Goal: Transaction & Acquisition: Purchase product/service

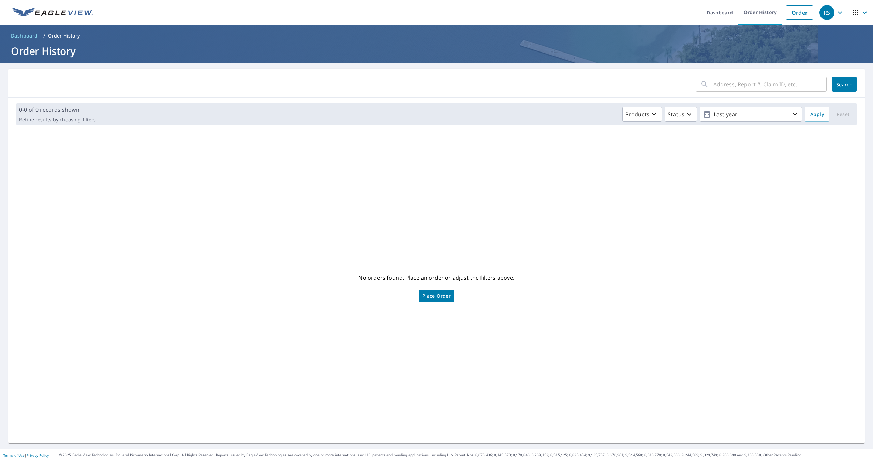
click at [26, 30] on link "Dashboard" at bounding box center [24, 35] width 32 height 11
click at [435, 290] on link "Place Order" at bounding box center [436, 296] width 35 height 12
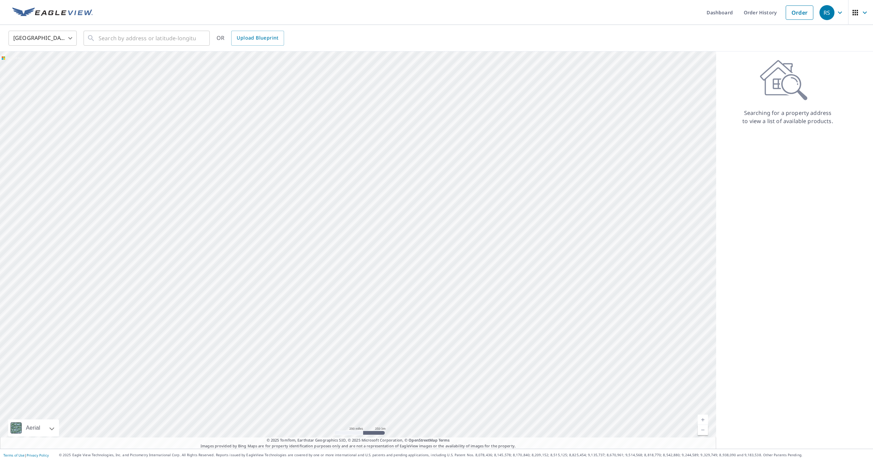
click at [453, 213] on div at bounding box center [358, 250] width 716 height 397
click at [456, 222] on div at bounding box center [358, 250] width 716 height 397
click at [457, 223] on div at bounding box center [358, 250] width 716 height 397
click at [459, 221] on div at bounding box center [358, 250] width 716 height 397
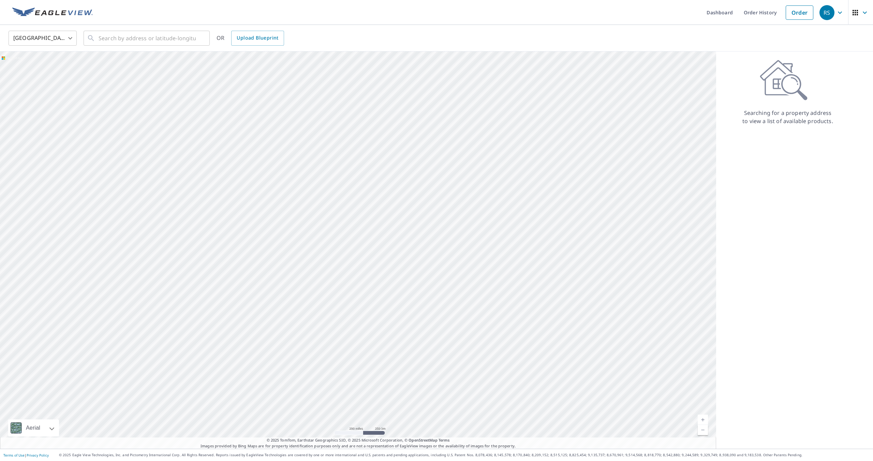
click at [459, 221] on div at bounding box center [358, 250] width 716 height 397
click at [318, 224] on div at bounding box center [358, 250] width 716 height 397
click at [422, 260] on div at bounding box center [358, 250] width 716 height 397
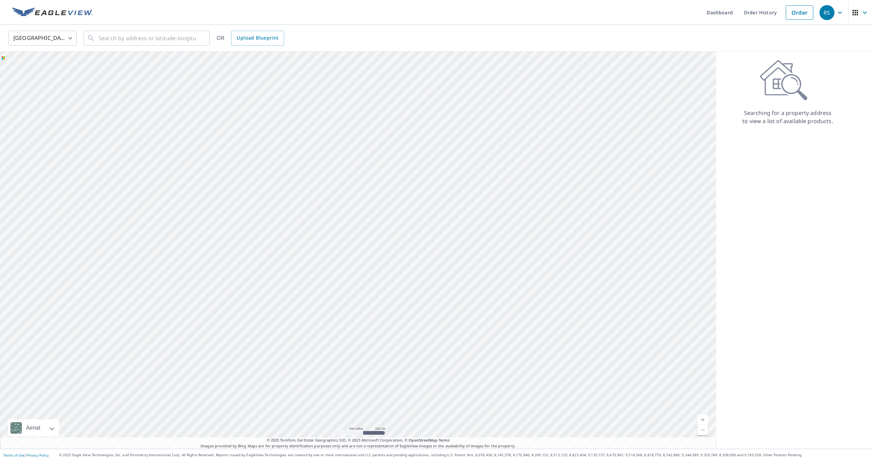
click at [367, 230] on div at bounding box center [358, 250] width 716 height 397
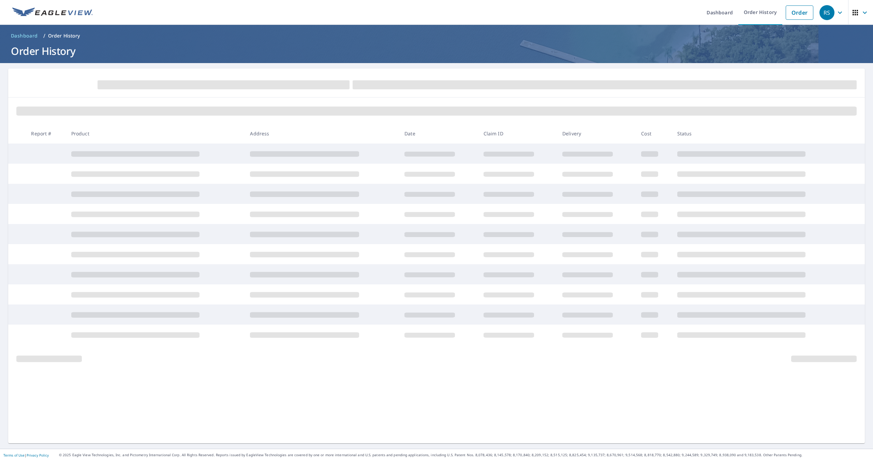
click at [30, 33] on span "Dashboard" at bounding box center [24, 35] width 27 height 7
